Goal: Task Accomplishment & Management: Manage account settings

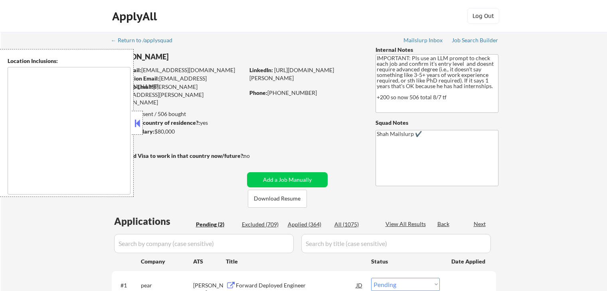
select select ""pending""
type textarea "[GEOGRAPHIC_DATA], [GEOGRAPHIC_DATA] [GEOGRAPHIC_DATA], [GEOGRAPHIC_DATA] [GEOG…"
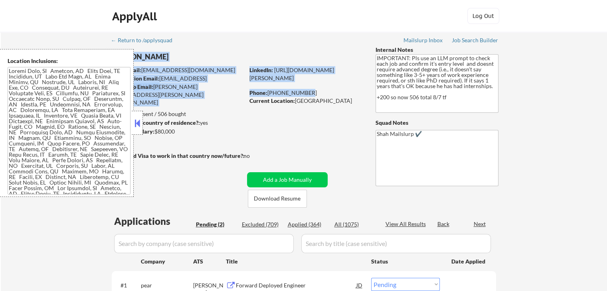
click at [244, 97] on div "← Return to /applysquad Mailslurp Inbox Job Search Builder [PERSON_NAME] User E…" at bounding box center [304, 194] width 398 height 325
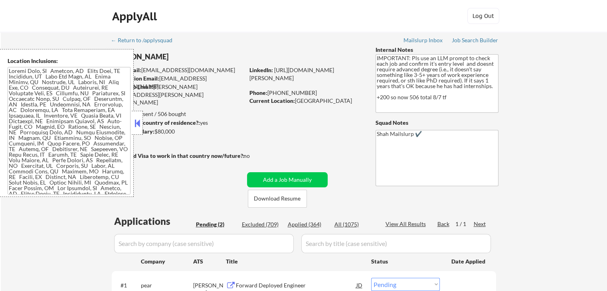
click at [143, 127] on div "Can work in country of residence?: yes" at bounding box center [176, 123] width 131 height 8
click at [138, 125] on button at bounding box center [137, 123] width 9 height 12
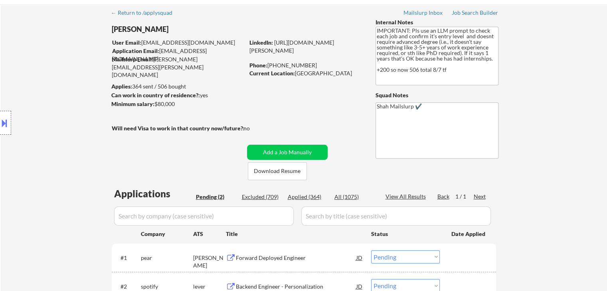
scroll to position [40, 0]
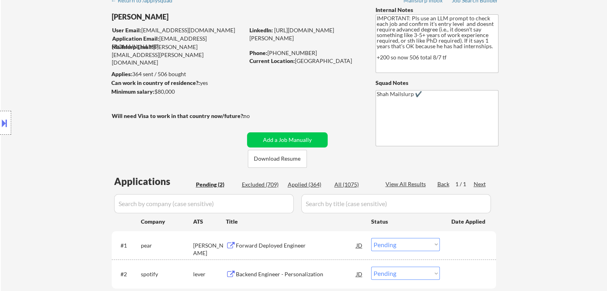
drag, startPoint x: 157, startPoint y: 94, endPoint x: 146, endPoint y: 91, distance: 11.1
click at [146, 91] on div "Minimum salary: $80,000" at bounding box center [177, 92] width 133 height 8
click at [210, 96] on div "Minimum salary: $80,000" at bounding box center [177, 92] width 133 height 8
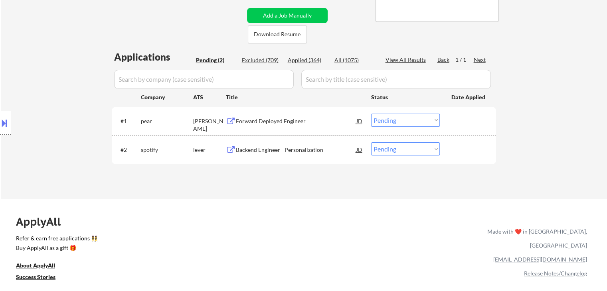
scroll to position [200, 0]
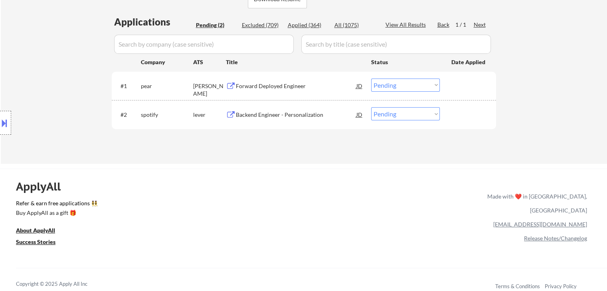
click at [217, 172] on div "ApplyAll Refer & earn free applications 👯‍♀️ Buy ApplyAll as a gift 🎁 About App…" at bounding box center [303, 231] width 607 height 124
click at [272, 83] on div "Forward Deployed Engineer" at bounding box center [296, 86] width 121 height 8
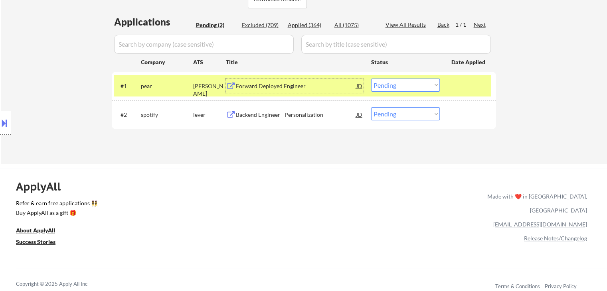
click at [293, 115] on div "Backend Engineer - Personalization" at bounding box center [296, 115] width 121 height 8
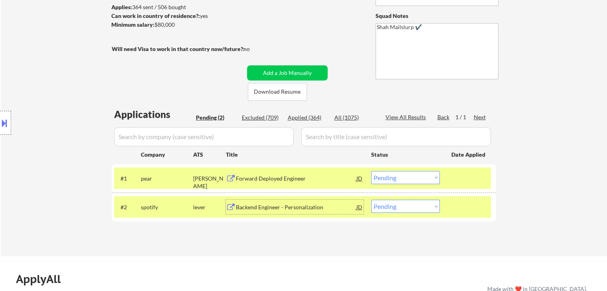
scroll to position [80, 0]
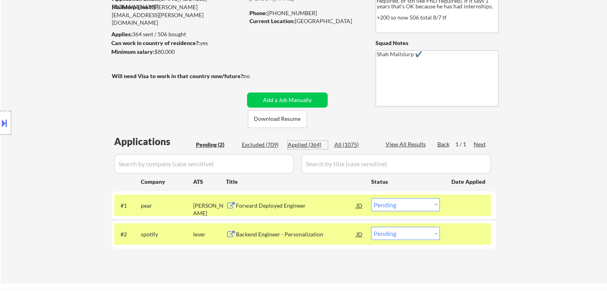
click at [302, 144] on div "Applied (364)" at bounding box center [308, 145] width 40 height 8
select select ""applied""
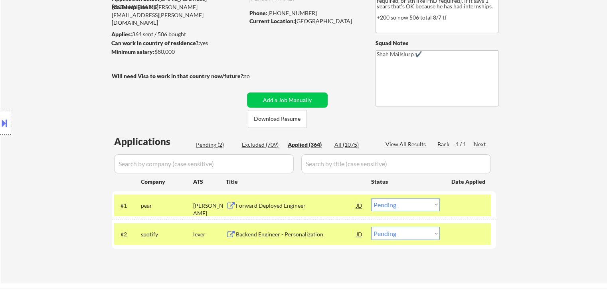
select select ""applied""
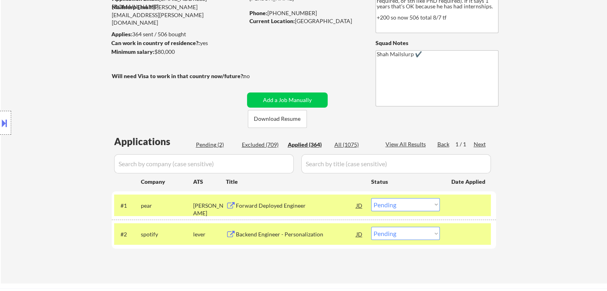
select select ""applied""
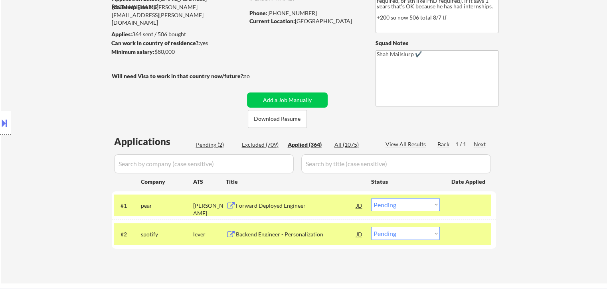
select select ""applied""
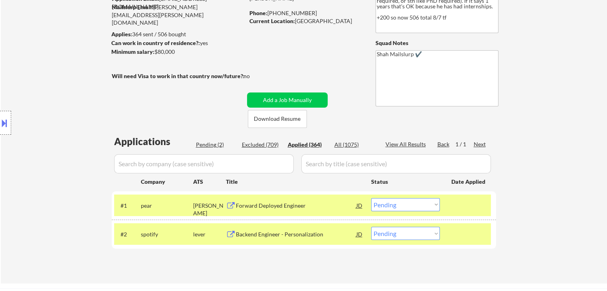
select select ""applied""
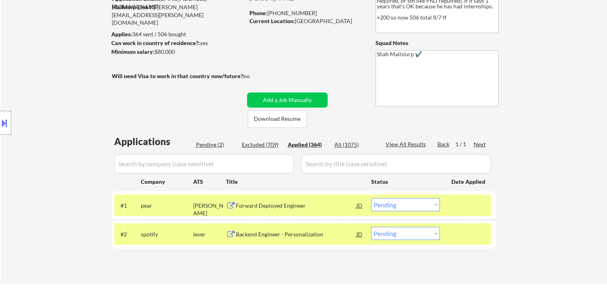
select select ""applied""
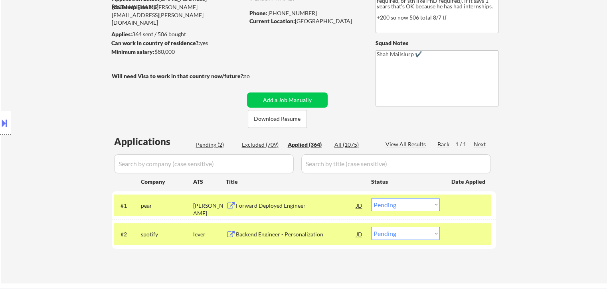
select select ""applied""
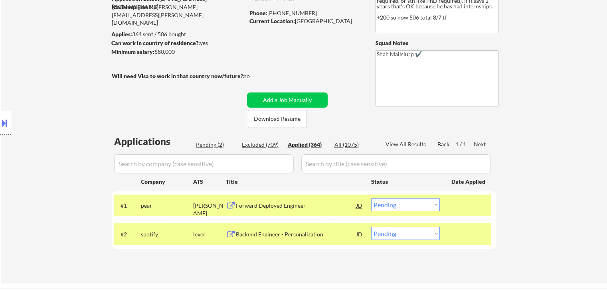
select select ""applied""
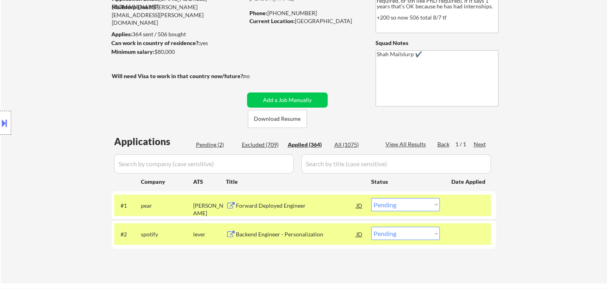
select select ""applied""
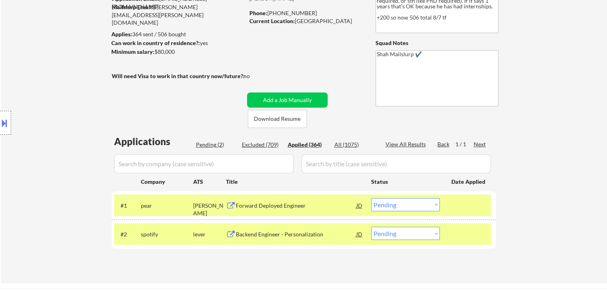
select select ""applied""
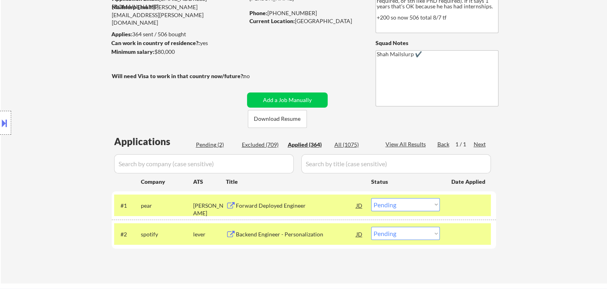
select select ""applied""
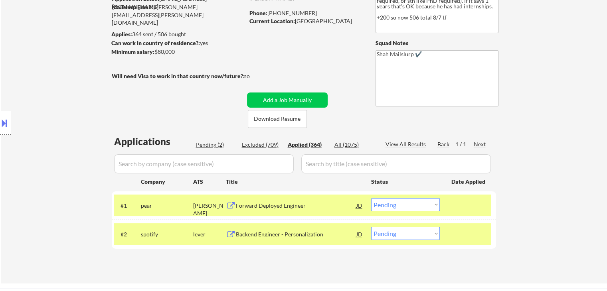
select select ""applied""
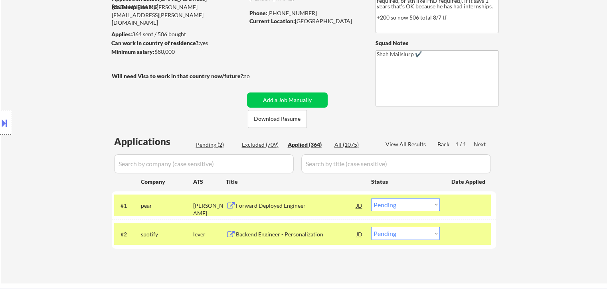
select select ""applied""
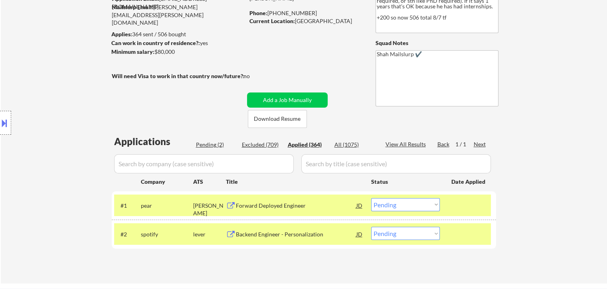
select select ""applied""
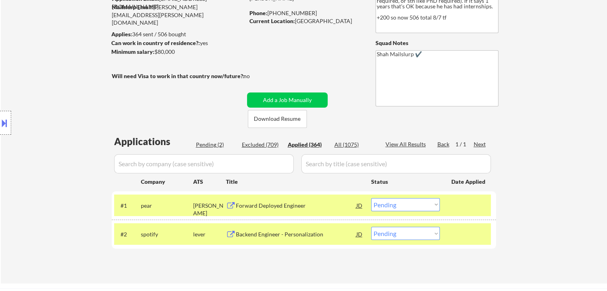
select select ""applied""
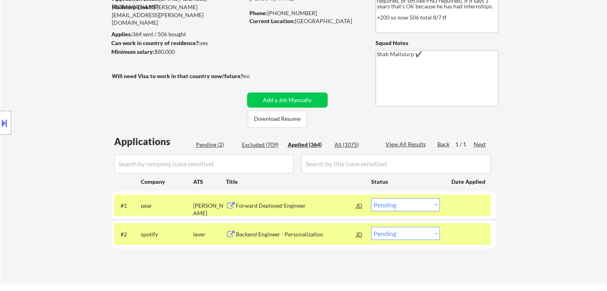
select select ""applied""
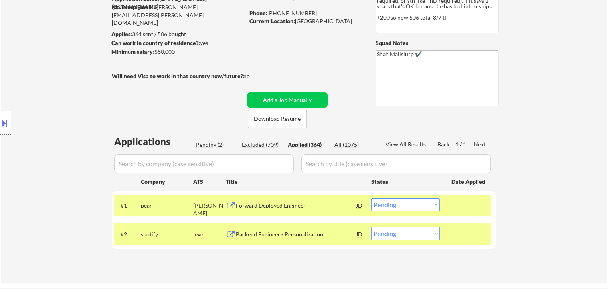
select select ""applied""
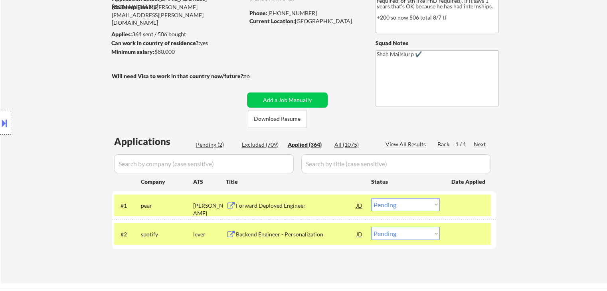
select select ""applied""
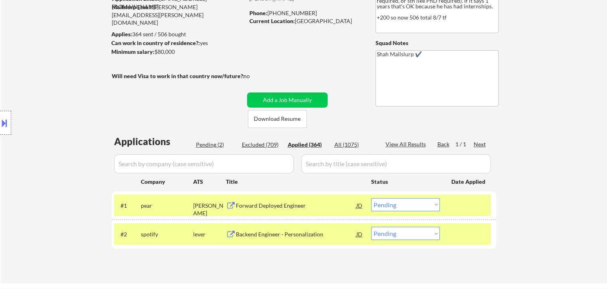
select select ""applied""
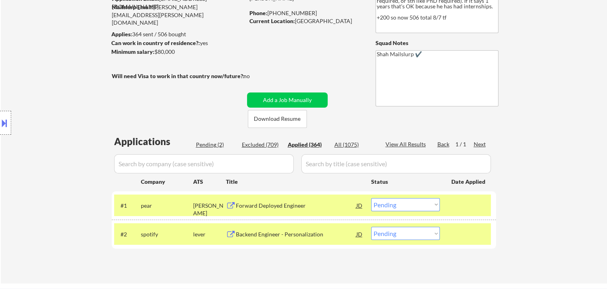
select select ""applied""
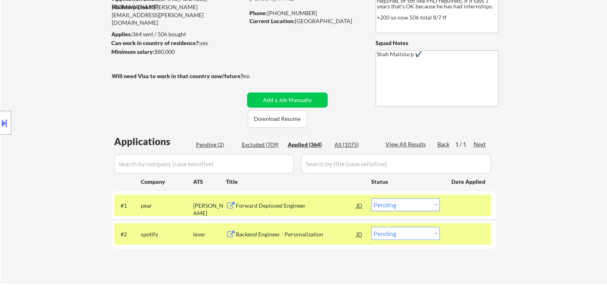
select select ""applied""
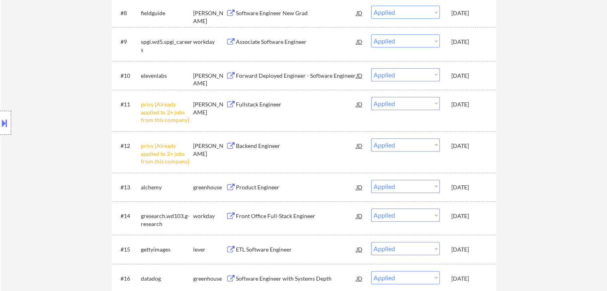
click at [11, 84] on div "Location Inclusions:" at bounding box center [71, 123] width 143 height 148
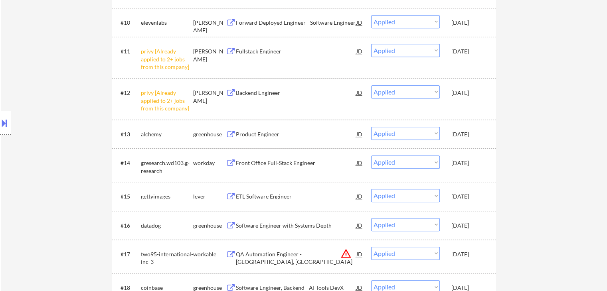
scroll to position [545, 0]
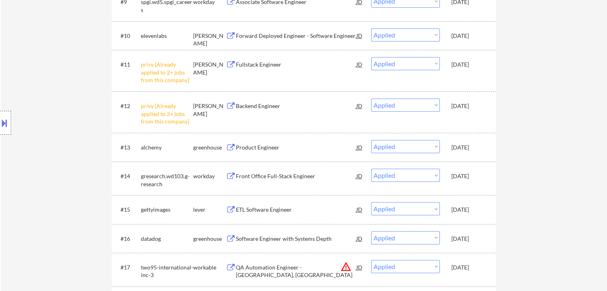
click at [0, 111] on div at bounding box center [5, 123] width 11 height 24
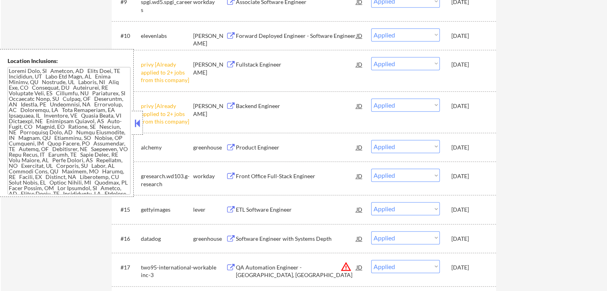
click at [74, 148] on textarea at bounding box center [69, 131] width 123 height 128
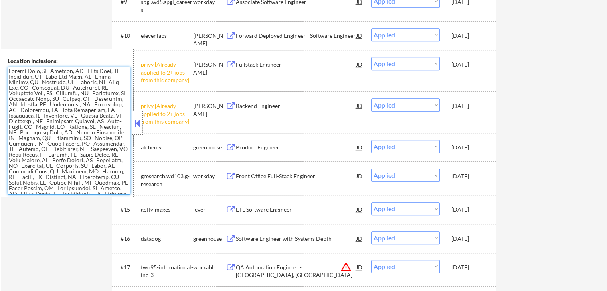
click at [74, 147] on textarea at bounding box center [69, 131] width 123 height 128
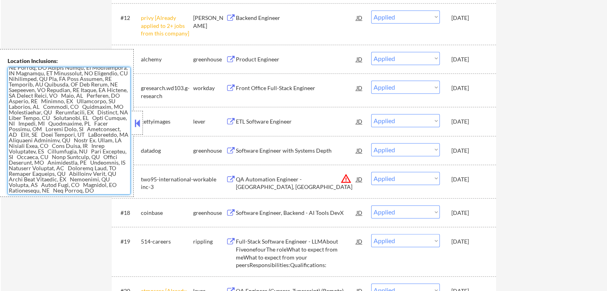
scroll to position [664, 0]
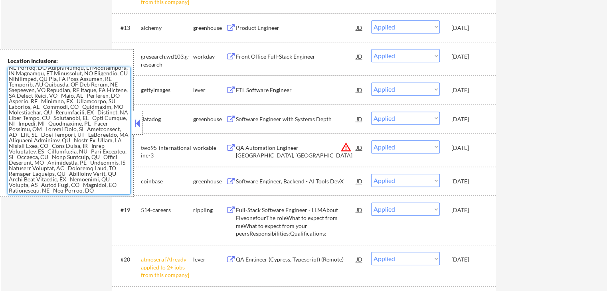
click at [85, 147] on textarea at bounding box center [69, 131] width 123 height 128
click at [29, 106] on textarea at bounding box center [69, 131] width 123 height 128
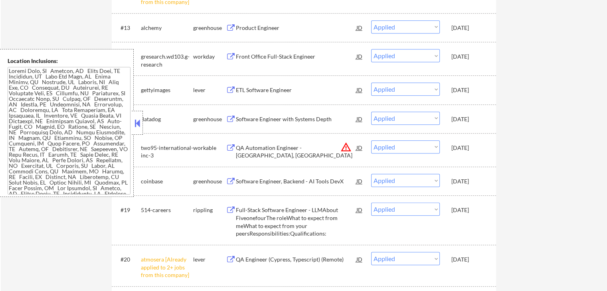
scroll to position [96, 0]
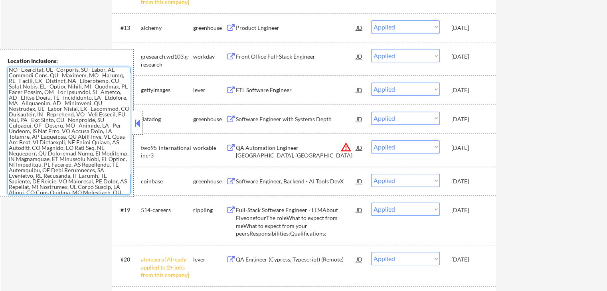
drag, startPoint x: 121, startPoint y: 131, endPoint x: 74, endPoint y: 130, distance: 46.7
click at [74, 130] on textarea at bounding box center [69, 131] width 123 height 128
drag, startPoint x: 73, startPoint y: 154, endPoint x: 95, endPoint y: 147, distance: 22.6
click at [75, 154] on textarea at bounding box center [69, 131] width 123 height 128
drag, startPoint x: 77, startPoint y: 142, endPoint x: 32, endPoint y: 143, distance: 44.3
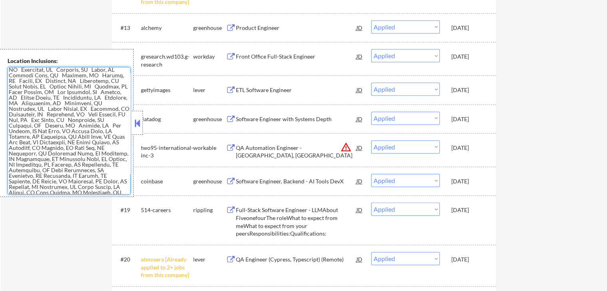
click at [32, 143] on textarea at bounding box center [69, 131] width 123 height 128
drag, startPoint x: 76, startPoint y: 147, endPoint x: 274, endPoint y: 7, distance: 243.2
click at [77, 147] on textarea at bounding box center [69, 131] width 123 height 128
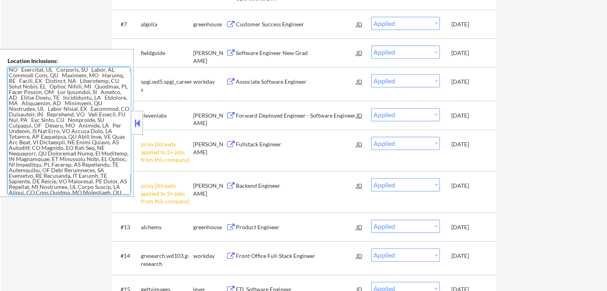
scroll to position [185, 0]
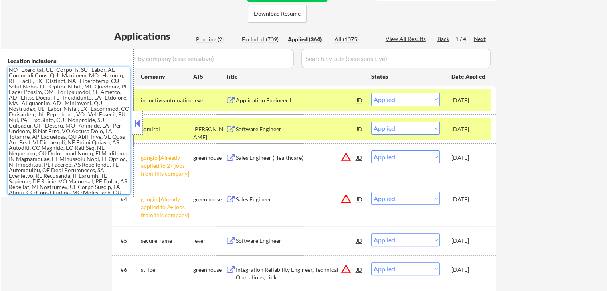
click at [138, 124] on button at bounding box center [137, 123] width 9 height 12
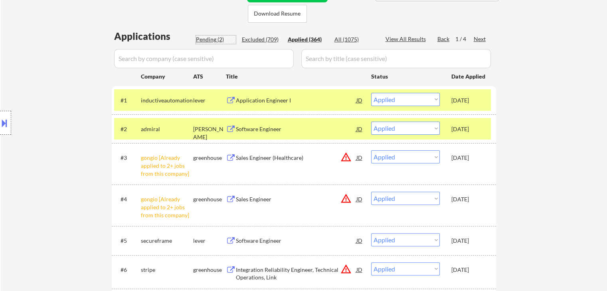
click at [210, 39] on div "Pending (2)" at bounding box center [216, 40] width 40 height 8
select select ""pending""
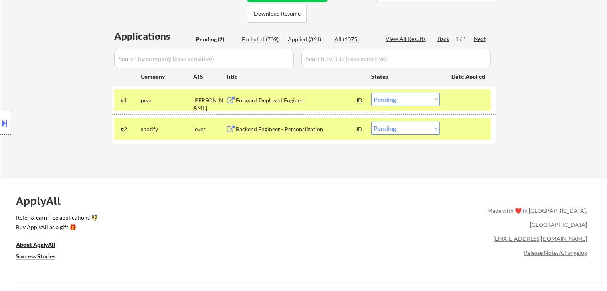
click at [415, 101] on select "Choose an option... Pending Applied Excluded (Questions) Excluded (Expired) Exc…" at bounding box center [405, 99] width 69 height 13
select select ""applied""
click at [371, 93] on select "Choose an option... Pending Applied Excluded (Questions) Excluded (Expired) Exc…" at bounding box center [405, 99] width 69 height 13
click at [410, 131] on select "Choose an option... Pending Applied Excluded (Questions) Excluded (Expired) Exc…" at bounding box center [405, 128] width 69 height 13
select select ""applied""
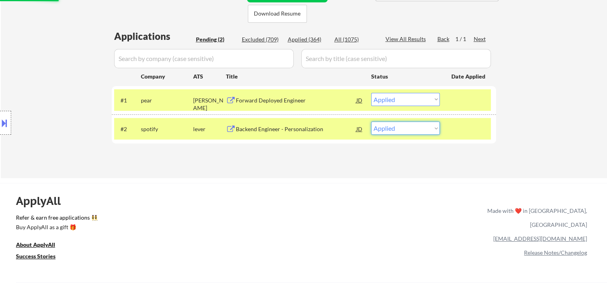
click at [371, 122] on select "Choose an option... Pending Applied Excluded (Questions) Excluded (Expired) Exc…" at bounding box center [405, 128] width 69 height 13
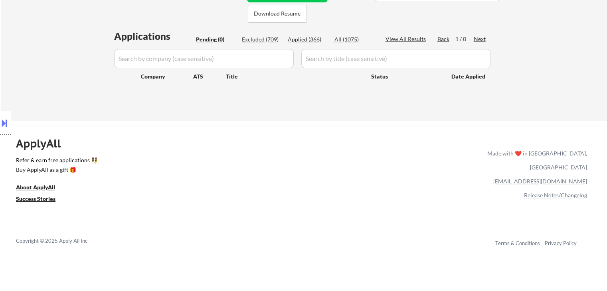
scroll to position [65, 0]
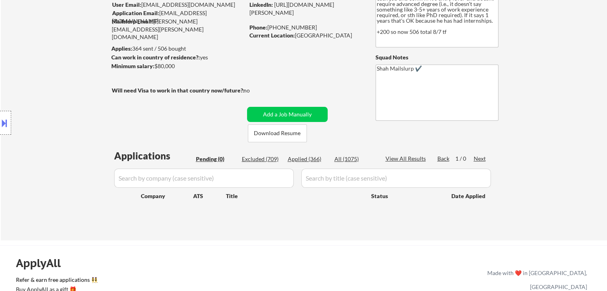
click at [40, 87] on div "Location Inclusions:" at bounding box center [71, 123] width 143 height 148
